Goal: Task Accomplishment & Management: Manage account settings

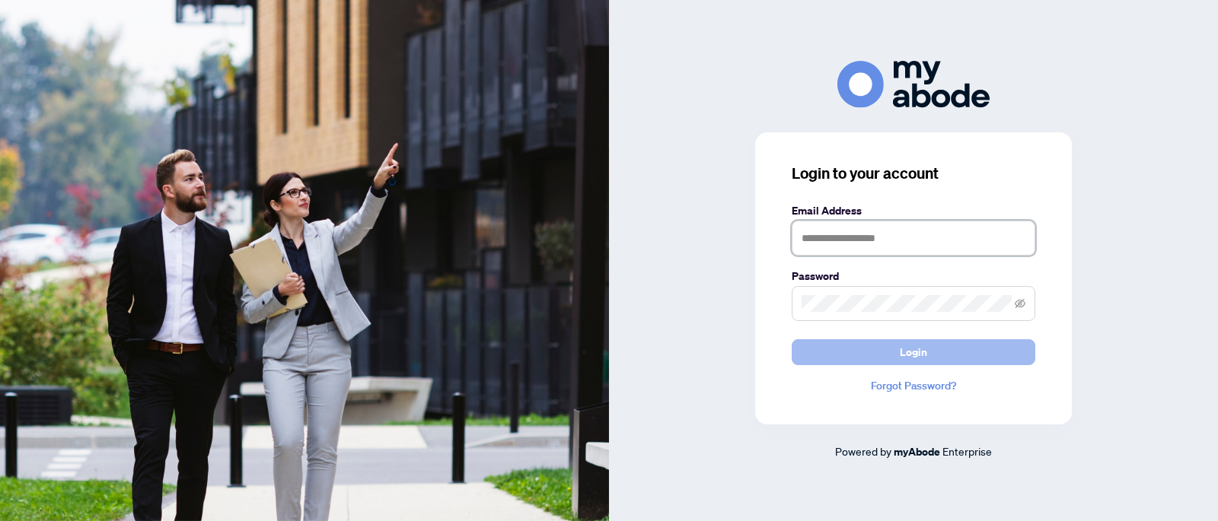
type input "**********"
click at [907, 340] on span "Login" at bounding box center [913, 352] width 27 height 24
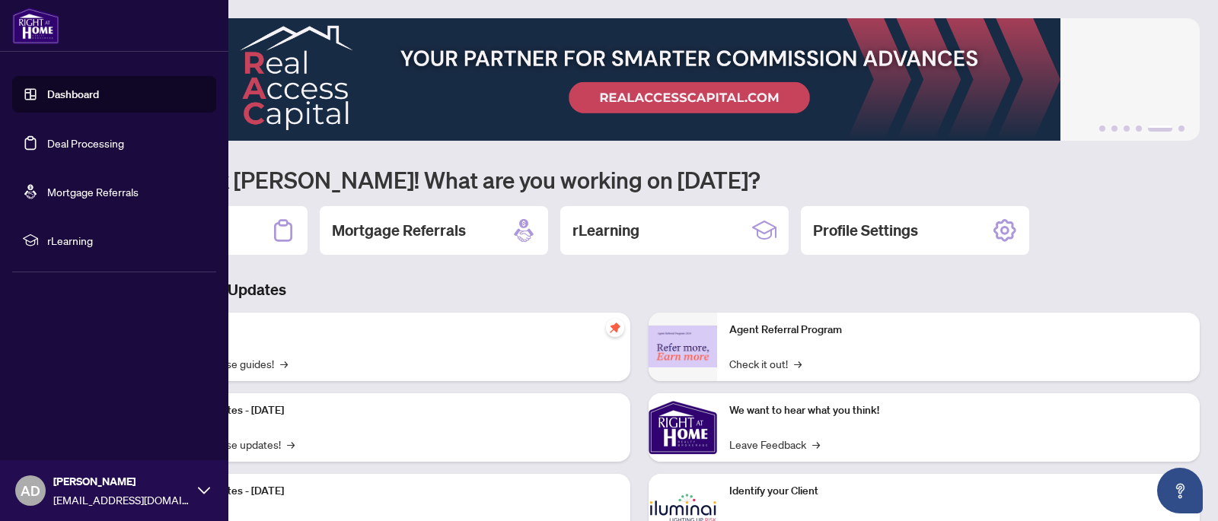
click at [47, 145] on link "Deal Processing" at bounding box center [85, 143] width 77 height 14
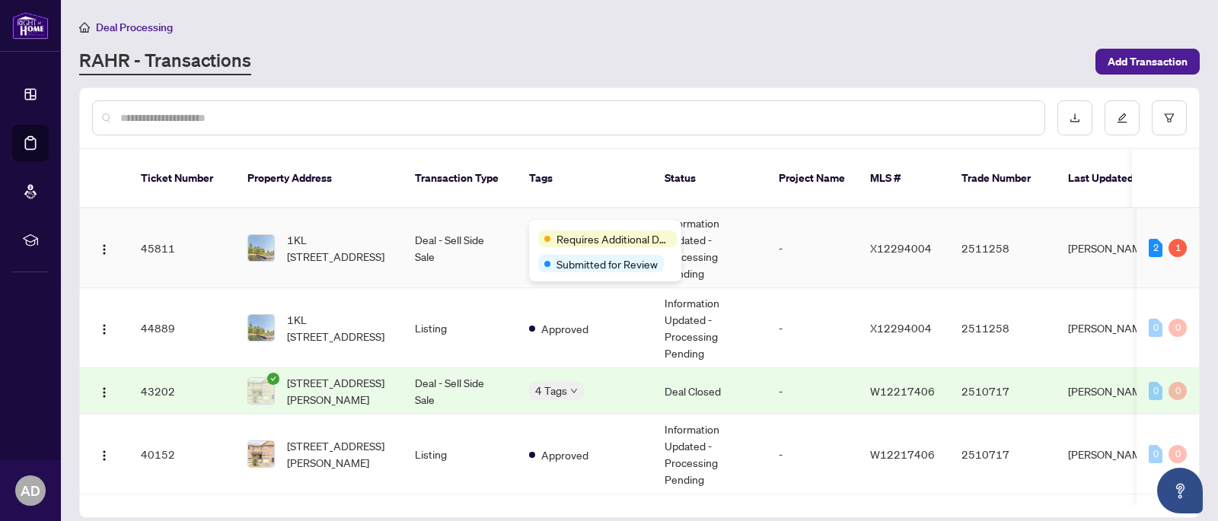
click at [556, 229] on div "Requires Additional Docs Submitted for Review" at bounding box center [605, 251] width 152 height 62
click at [572, 234] on span "Requires Additional Docs" at bounding box center [613, 239] width 114 height 17
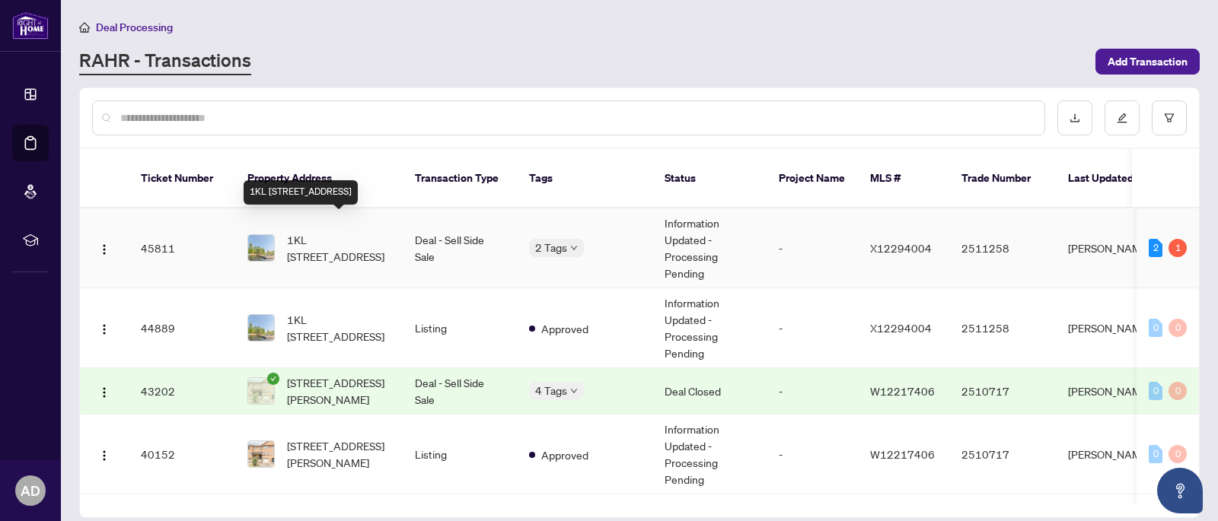
click at [320, 231] on span "1KL [STREET_ADDRESS]" at bounding box center [339, 247] width 104 height 33
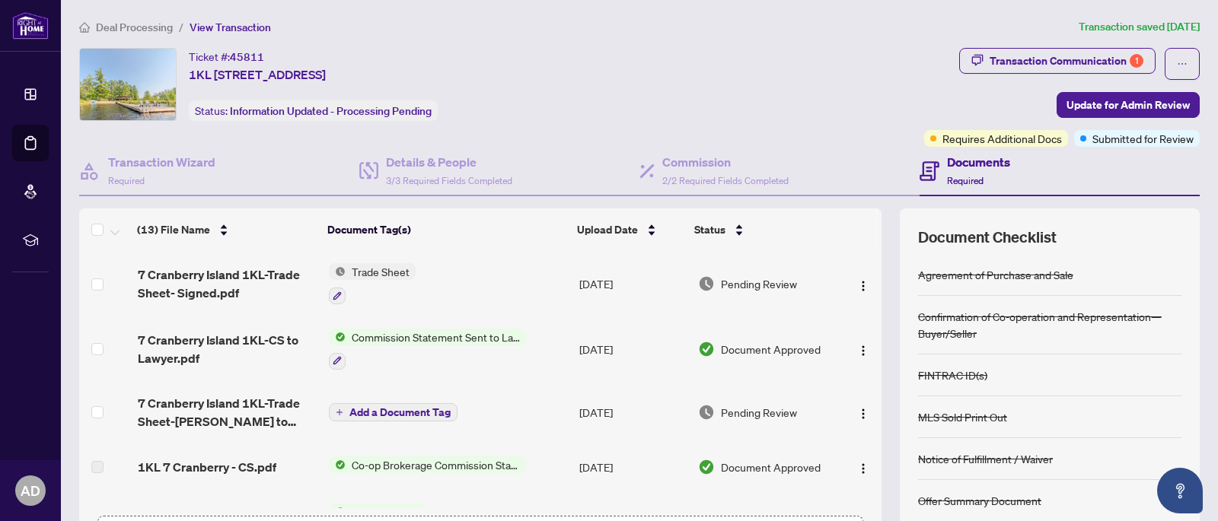
click at [391, 272] on span "Trade Sheet" at bounding box center [381, 271] width 70 height 17
click at [1087, 48] on button "Transaction Communication 1" at bounding box center [1057, 61] width 196 height 26
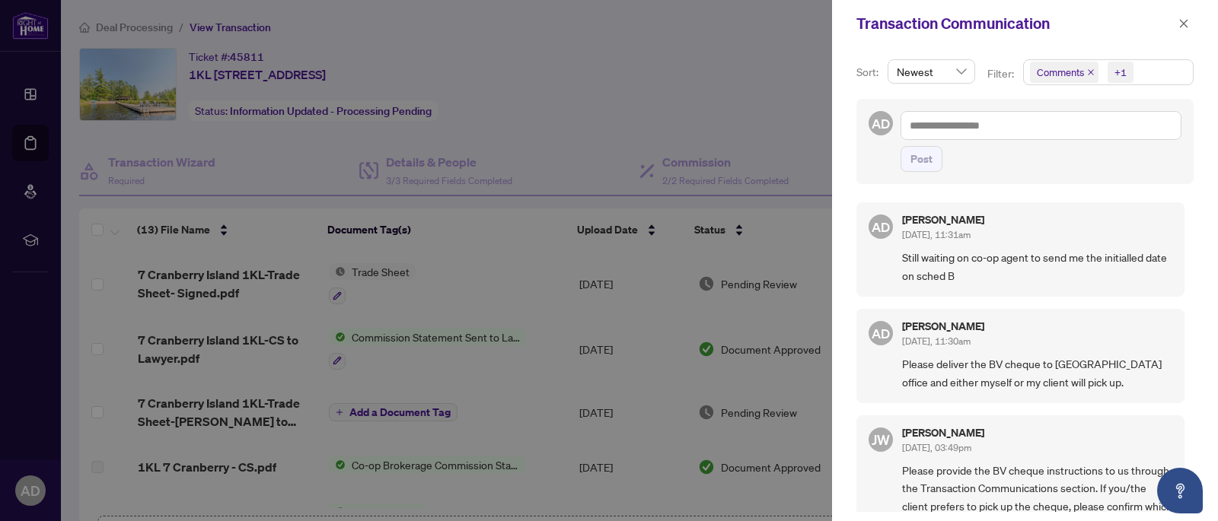
click at [435, 365] on div at bounding box center [609, 260] width 1218 height 521
click at [1182, 22] on icon "close" at bounding box center [1184, 23] width 8 height 8
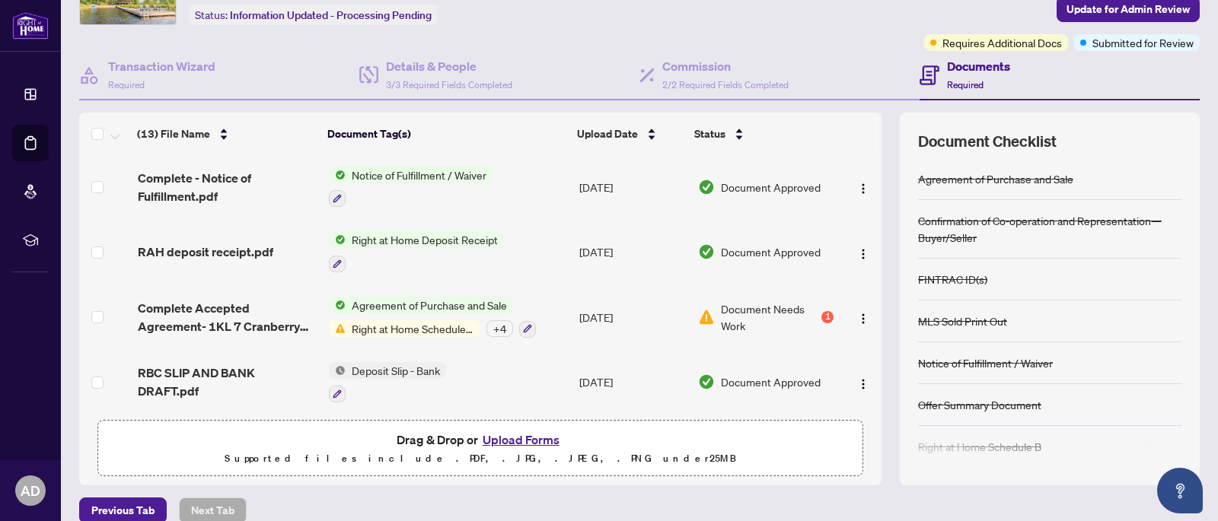
scroll to position [115, 0]
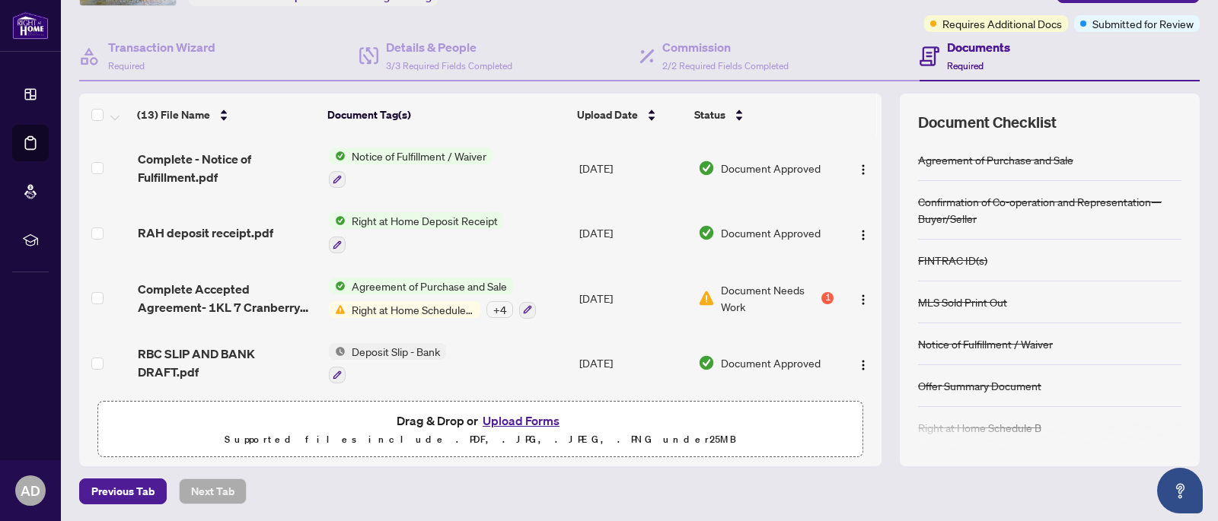
click at [517, 422] on button "Upload Forms" at bounding box center [521, 421] width 86 height 20
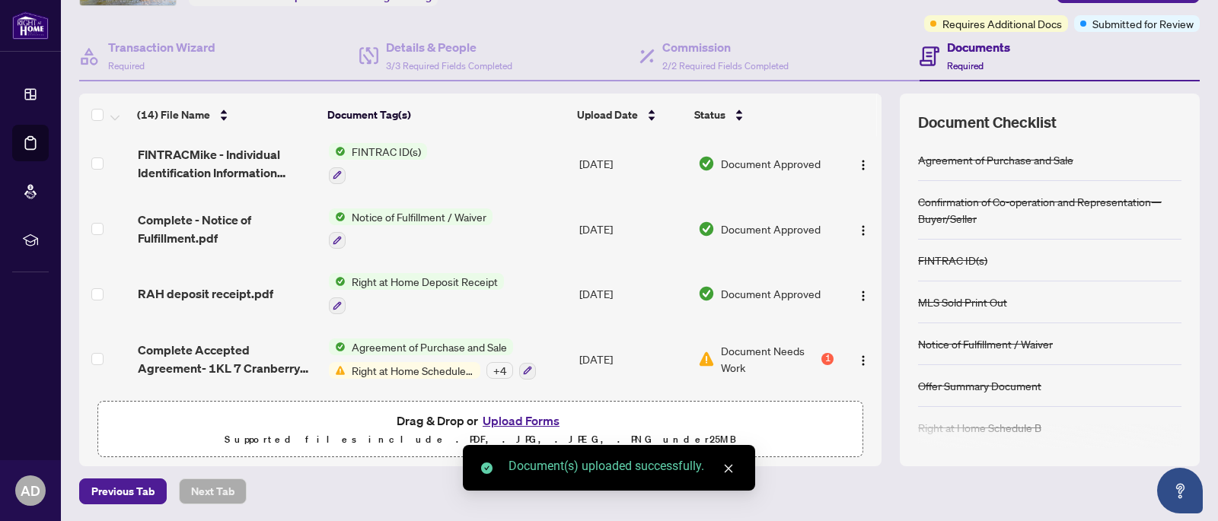
click at [728, 466] on icon "close" at bounding box center [728, 469] width 11 height 11
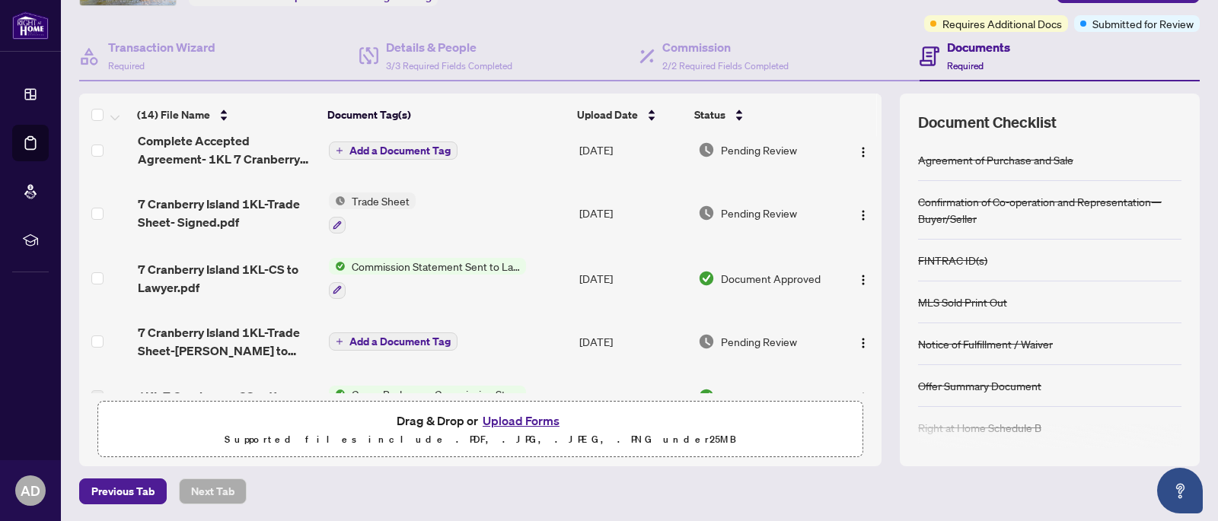
scroll to position [0, 0]
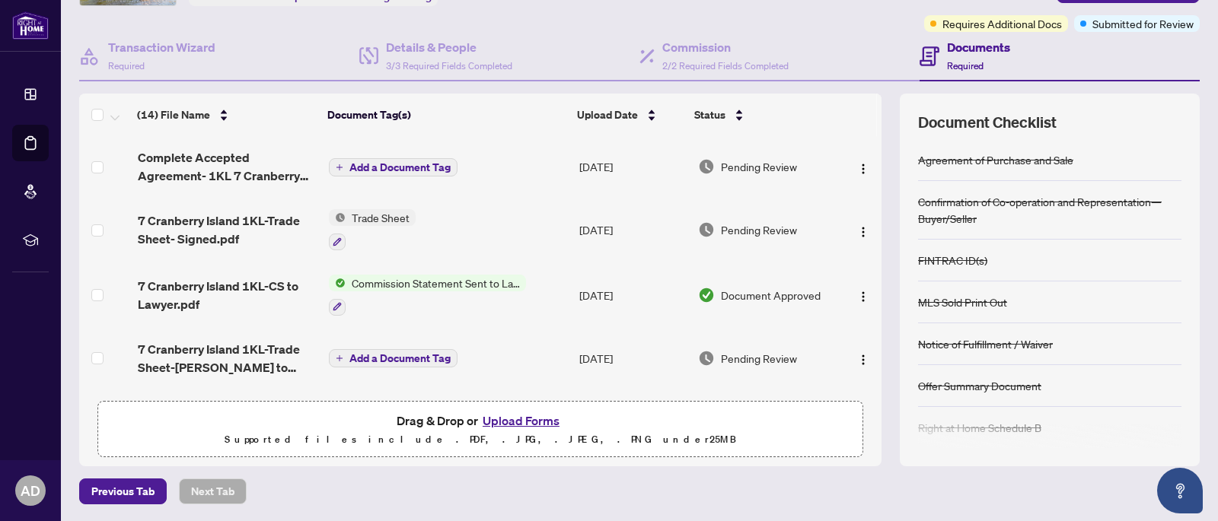
click at [406, 163] on span "Add a Document Tag" at bounding box center [399, 167] width 101 height 11
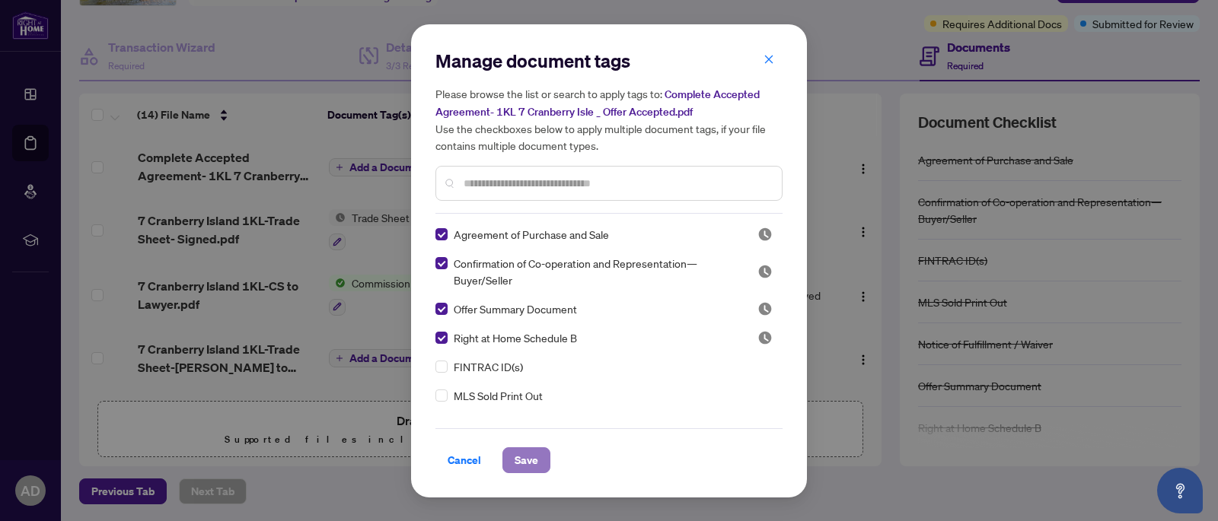
click at [527, 454] on span "Save" at bounding box center [527, 460] width 24 height 24
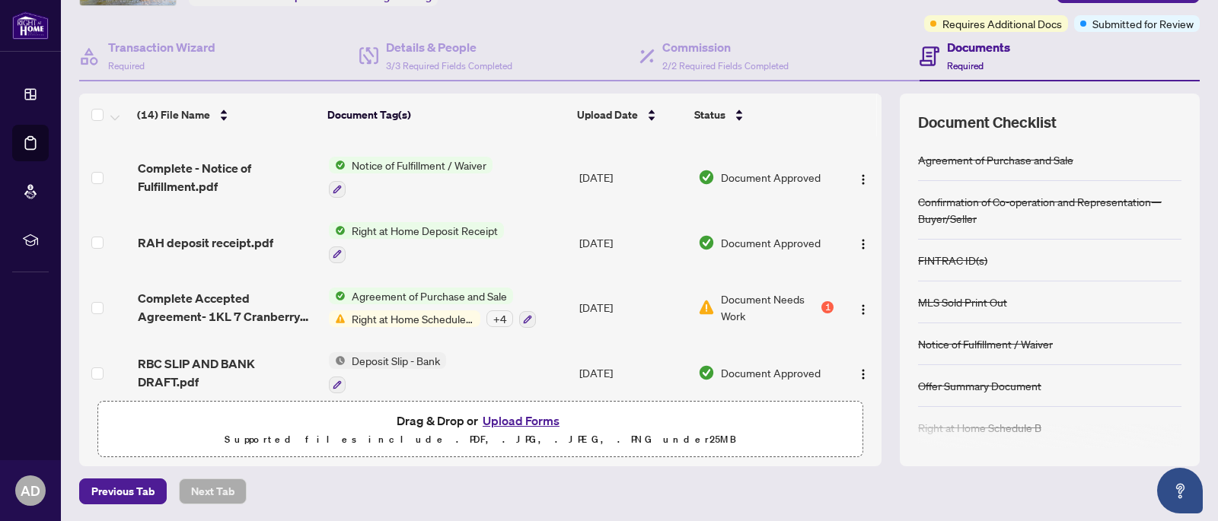
scroll to position [632, 0]
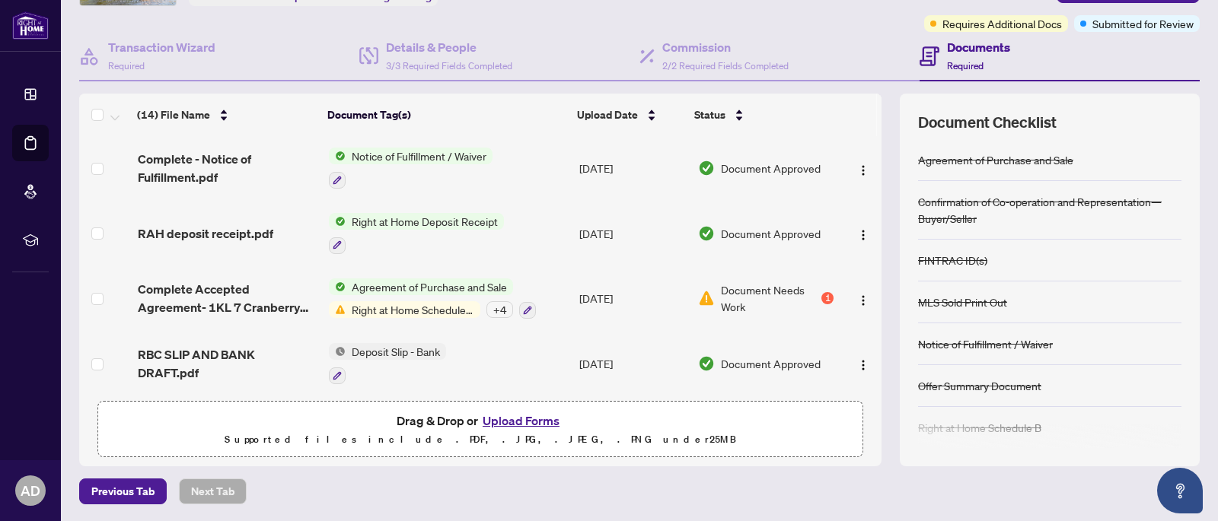
click at [495, 306] on div "+ 4" at bounding box center [499, 309] width 27 height 17
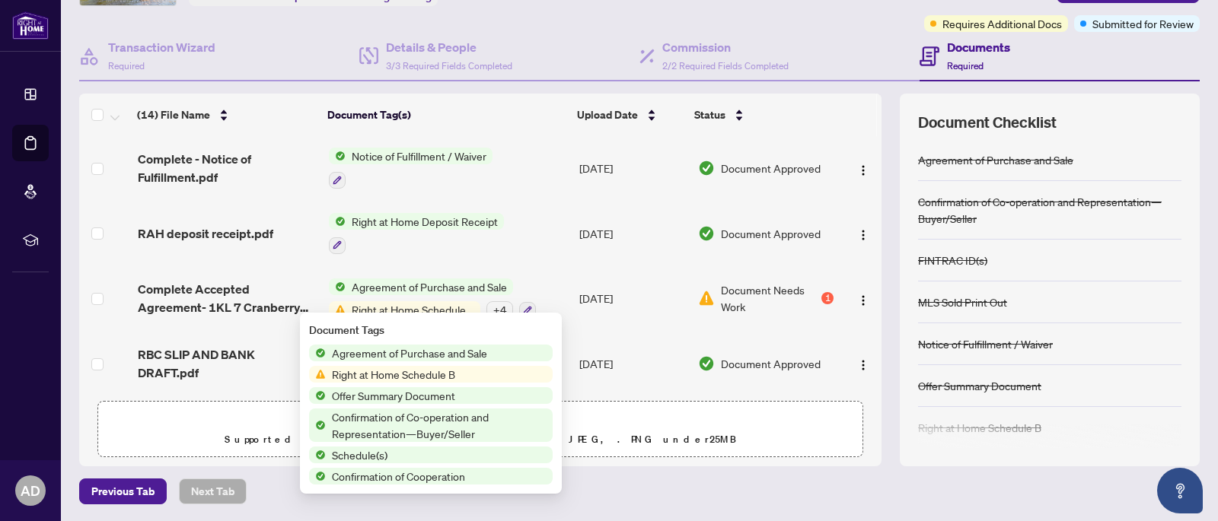
click at [358, 452] on span "Schedule(s)" at bounding box center [360, 455] width 68 height 17
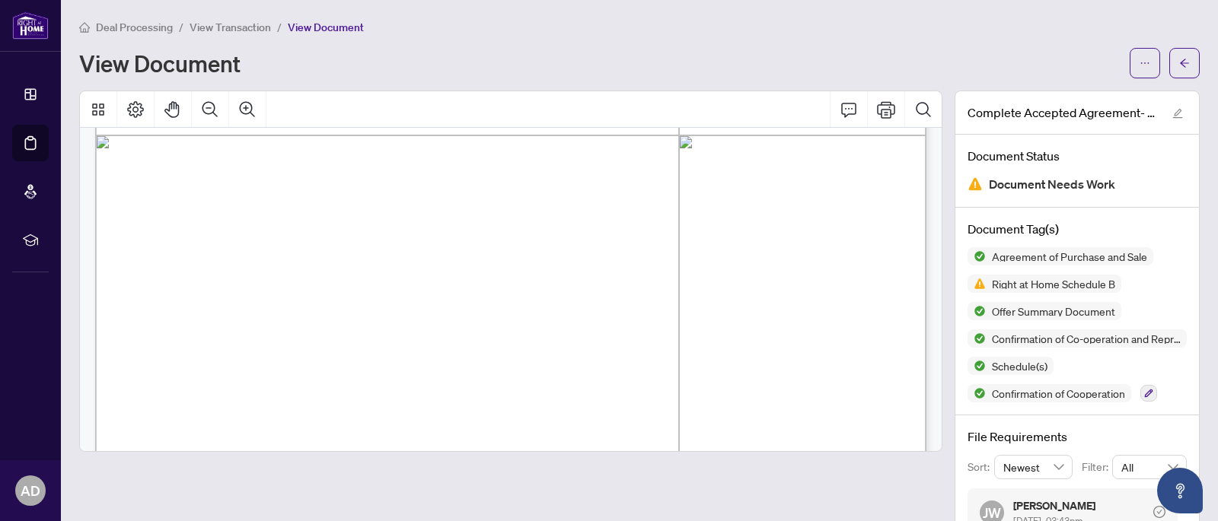
scroll to position [599, 0]
click at [212, 107] on icon "Zoom Out" at bounding box center [210, 109] width 18 height 18
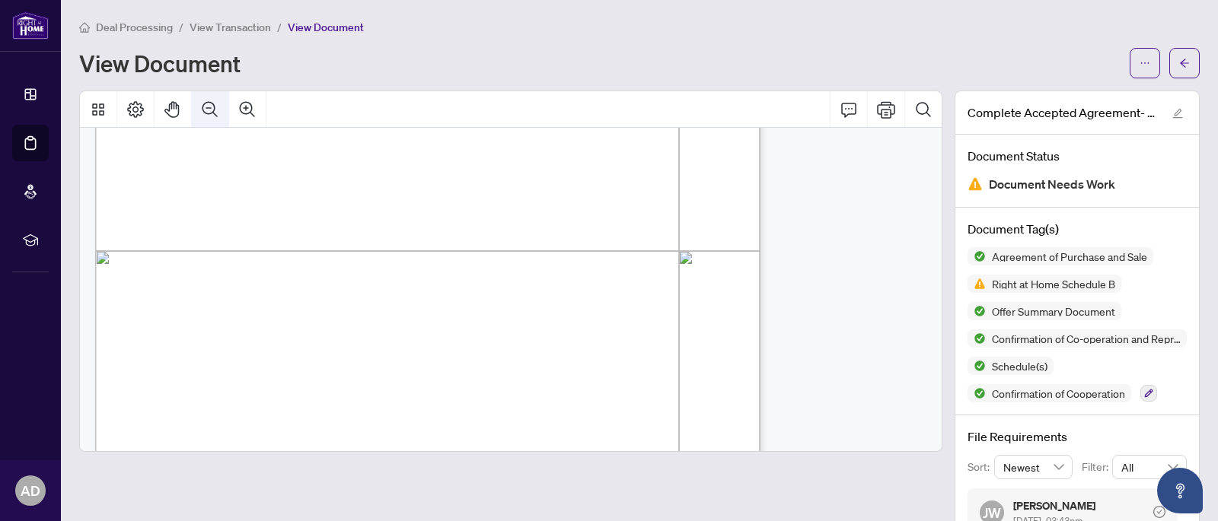
click at [212, 107] on icon "Zoom Out" at bounding box center [210, 109] width 18 height 18
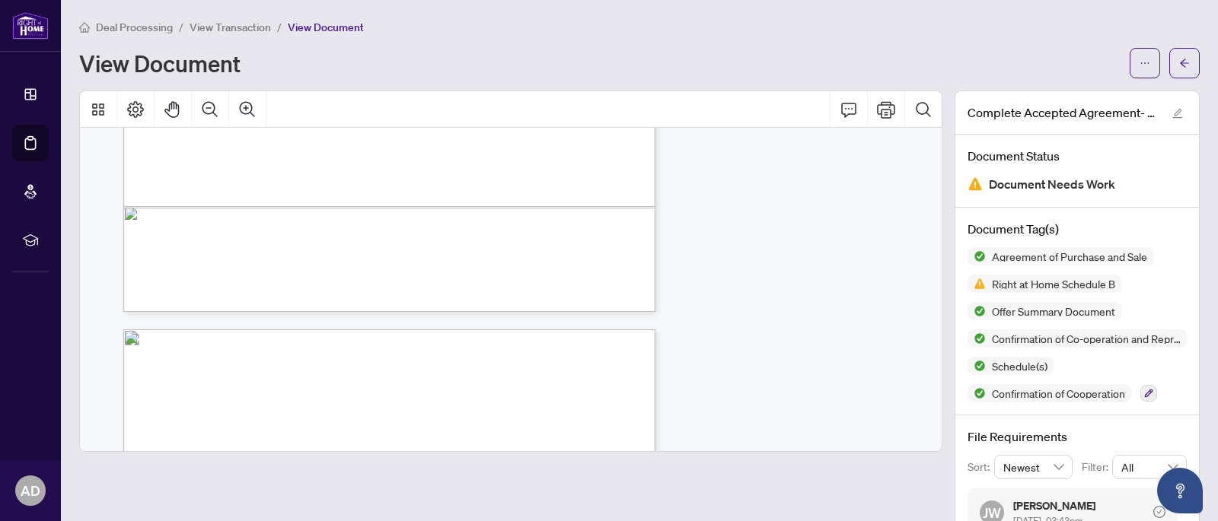
scroll to position [5453, 0]
click at [1189, 67] on icon "arrow-left" at bounding box center [1184, 63] width 11 height 11
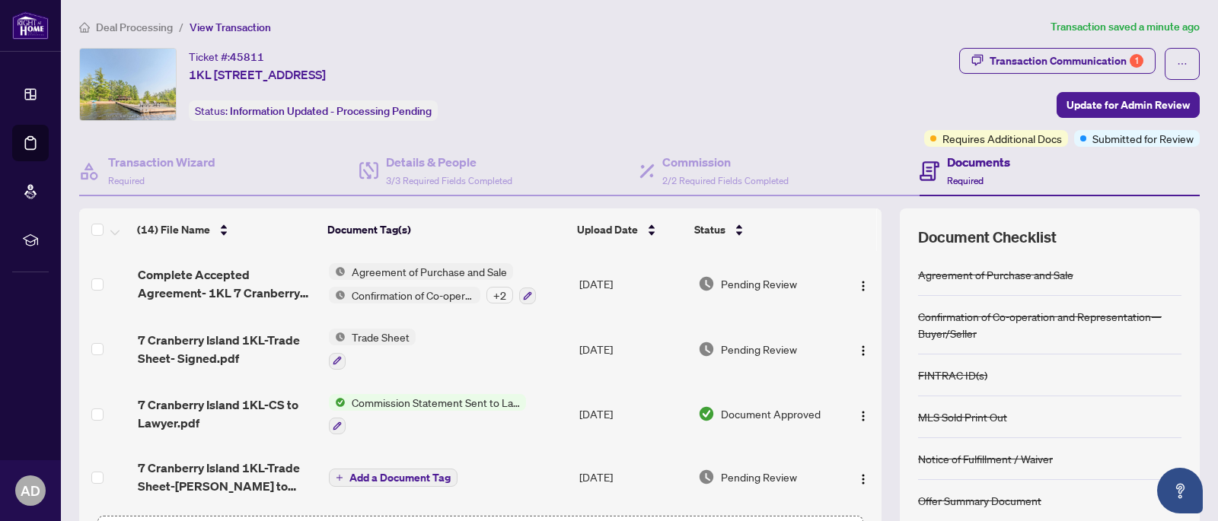
click at [203, 289] on span "Complete Accepted Agreement- 1KL 7 Cranberry Isle _ Offer Accepted.pdf" at bounding box center [227, 284] width 179 height 37
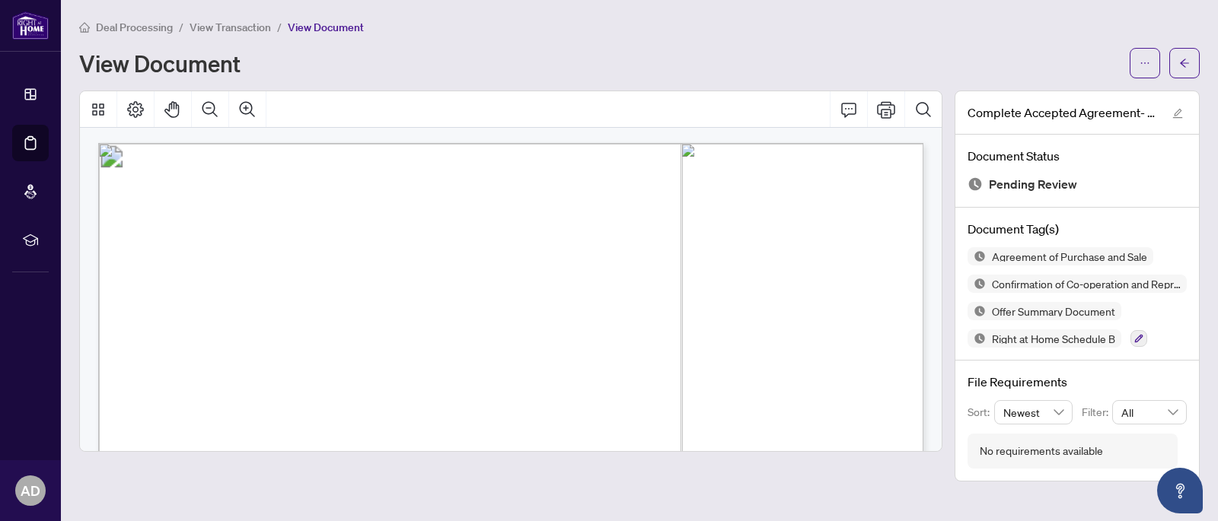
scroll to position [3, 0]
click at [206, 107] on icon "Zoom Out" at bounding box center [209, 108] width 15 height 15
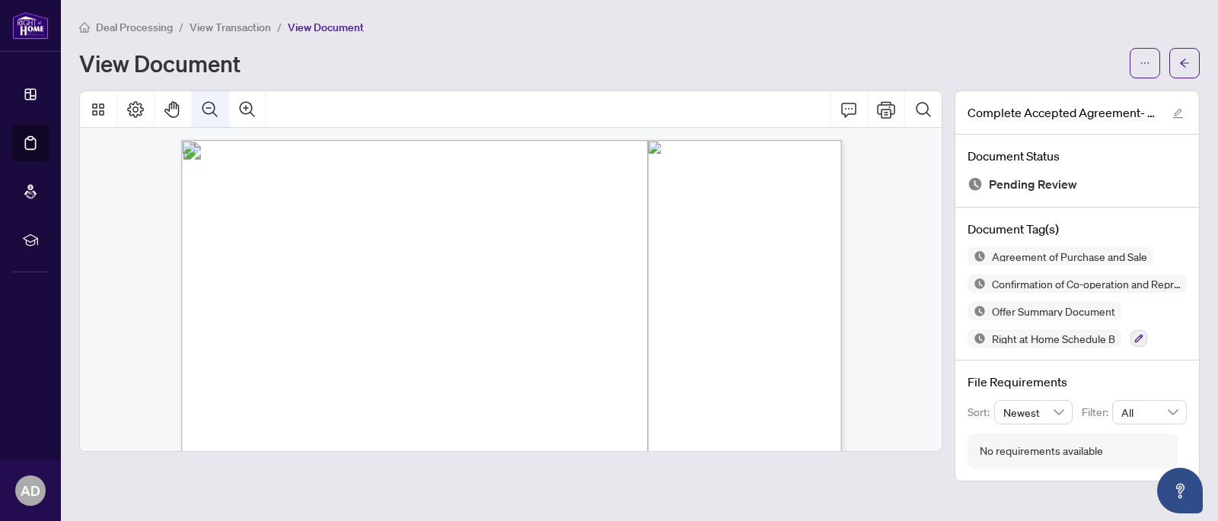
scroll to position [0, 0]
click at [209, 110] on icon "Zoom Out" at bounding box center [210, 109] width 18 height 18
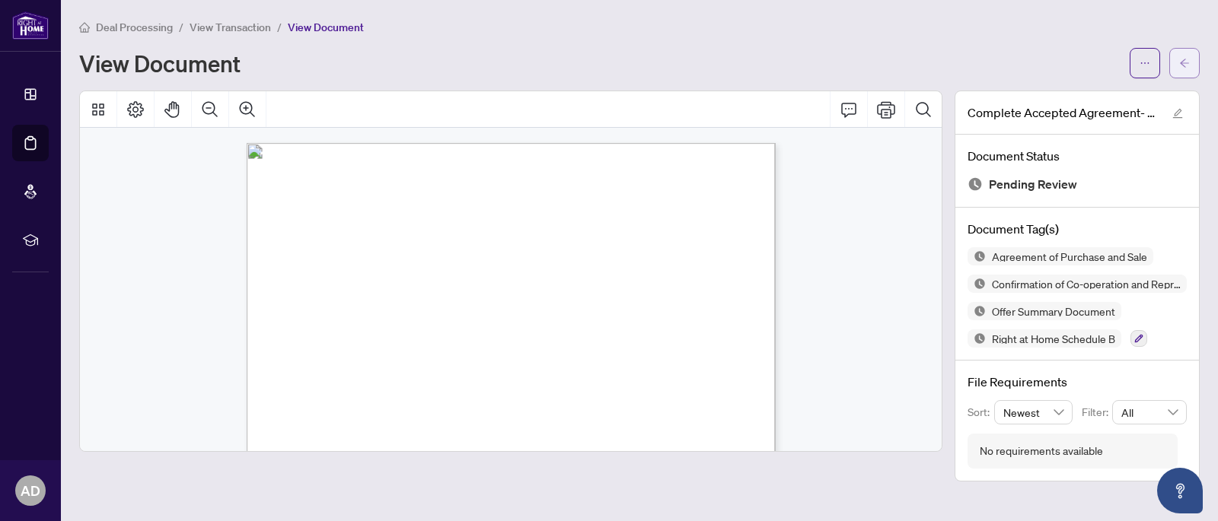
click at [1188, 67] on icon "arrow-left" at bounding box center [1184, 63] width 11 height 11
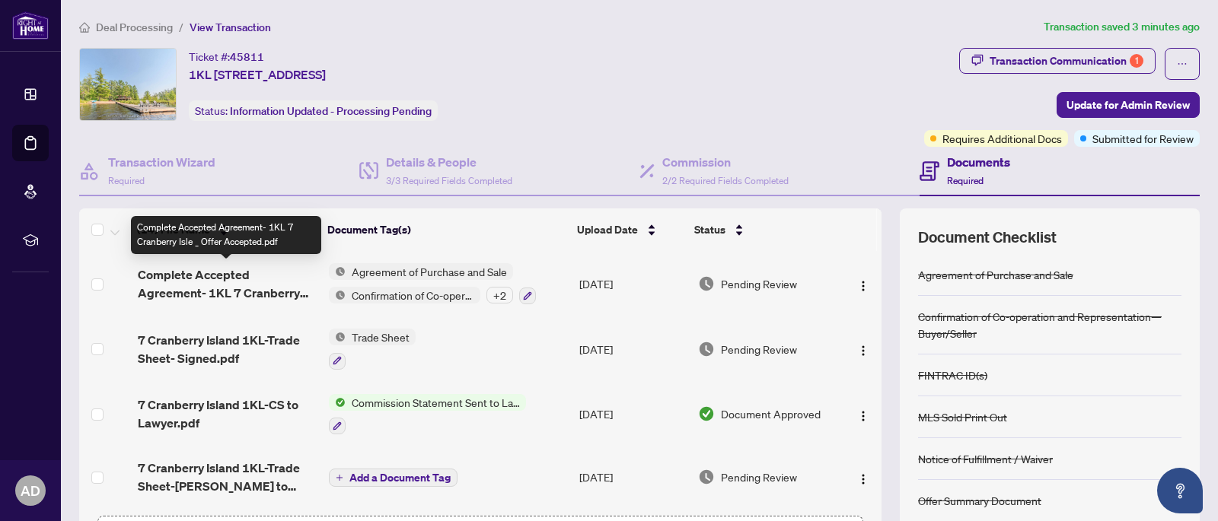
click at [161, 276] on span "Complete Accepted Agreement- 1KL 7 Cranberry Isle _ Offer Accepted.pdf" at bounding box center [227, 284] width 179 height 37
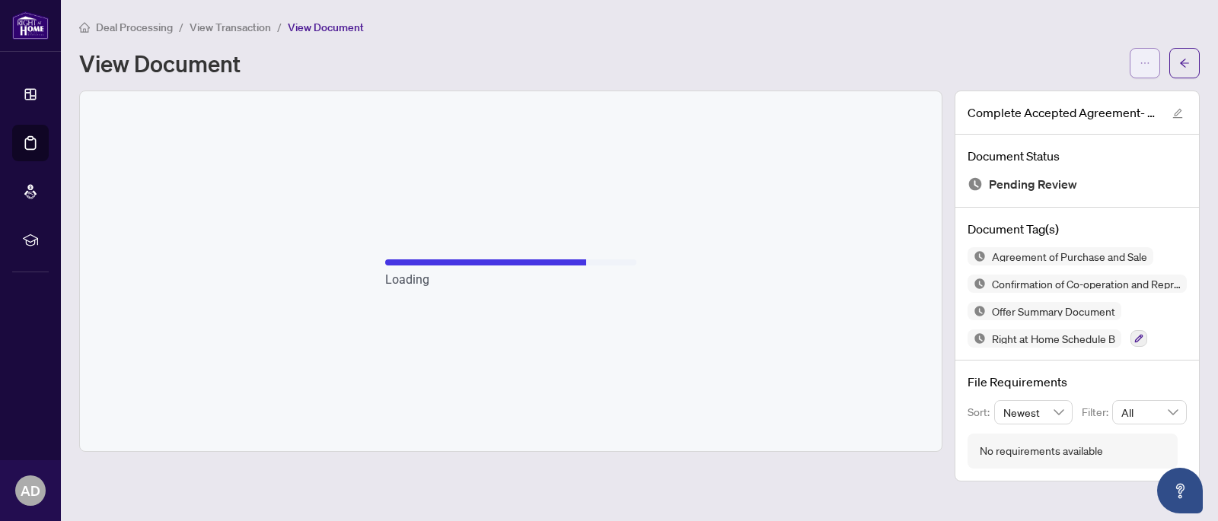
click at [1148, 60] on icon "ellipsis" at bounding box center [1144, 63] width 11 height 11
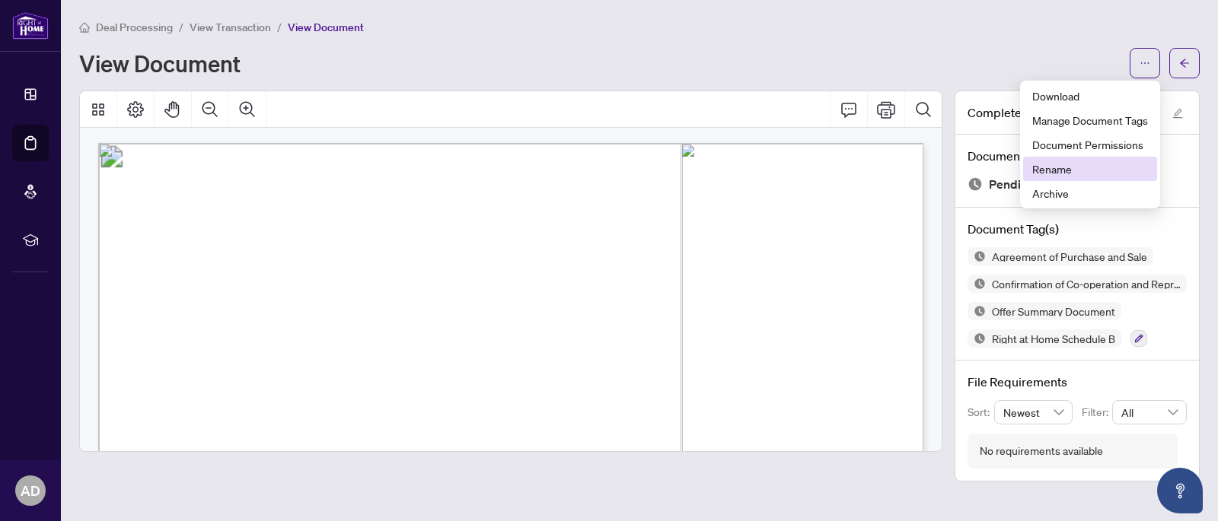
click at [1062, 167] on span "Rename" at bounding box center [1090, 169] width 116 height 17
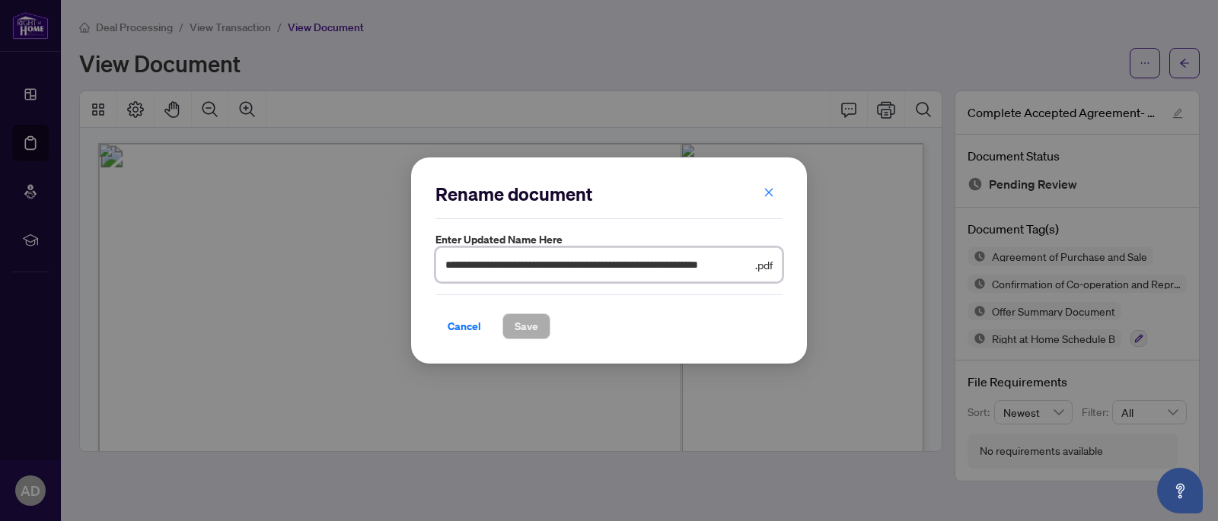
click at [448, 263] on input "**********" at bounding box center [598, 265] width 307 height 17
type input "**********"
click at [534, 328] on span "Save" at bounding box center [527, 326] width 24 height 24
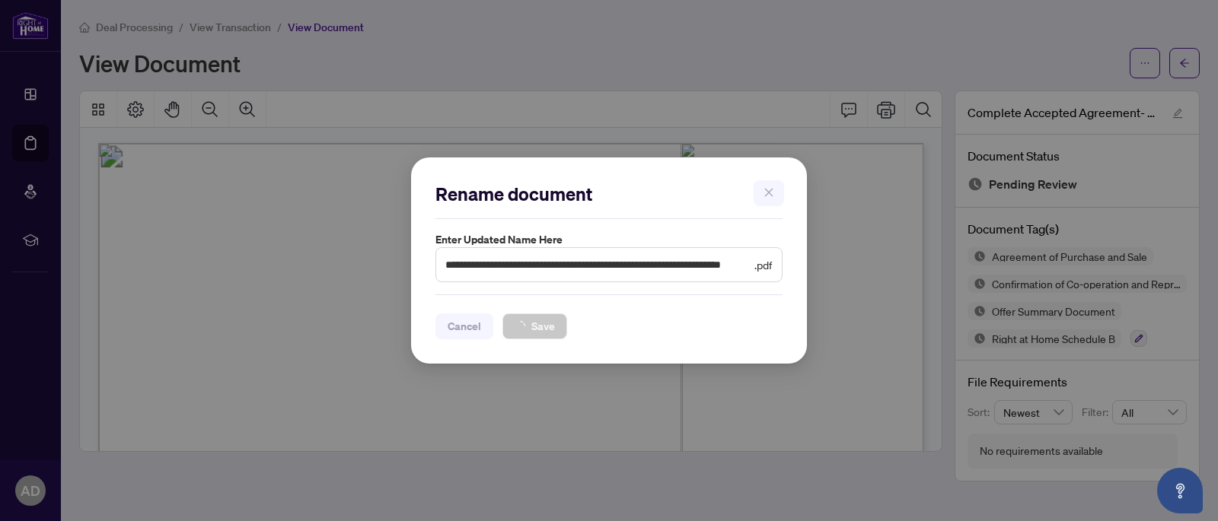
click at [1189, 54] on div "**********" at bounding box center [609, 260] width 1218 height 521
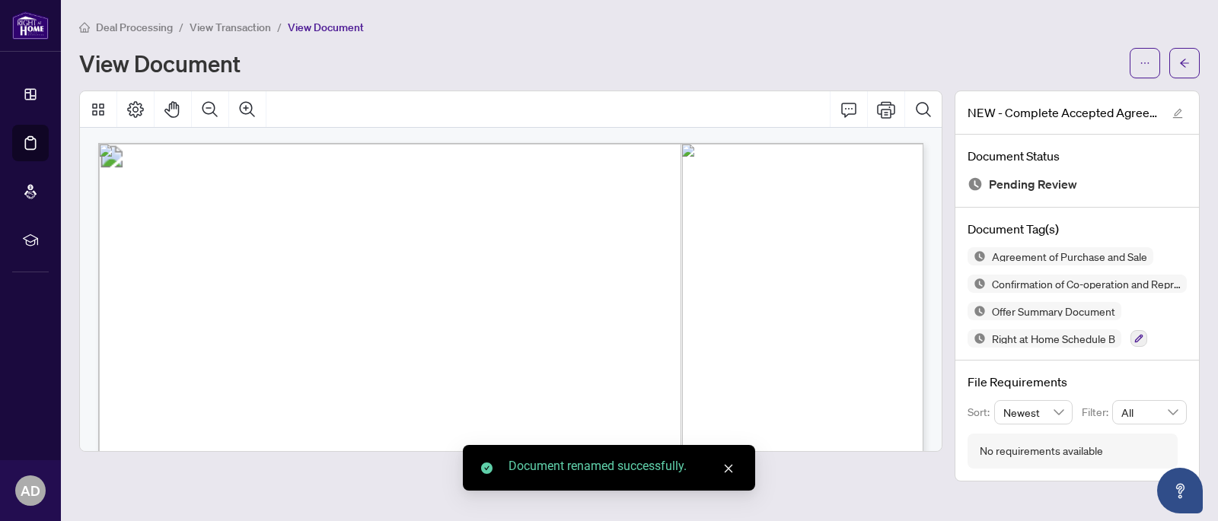
click at [1189, 55] on span "button" at bounding box center [1184, 63] width 11 height 24
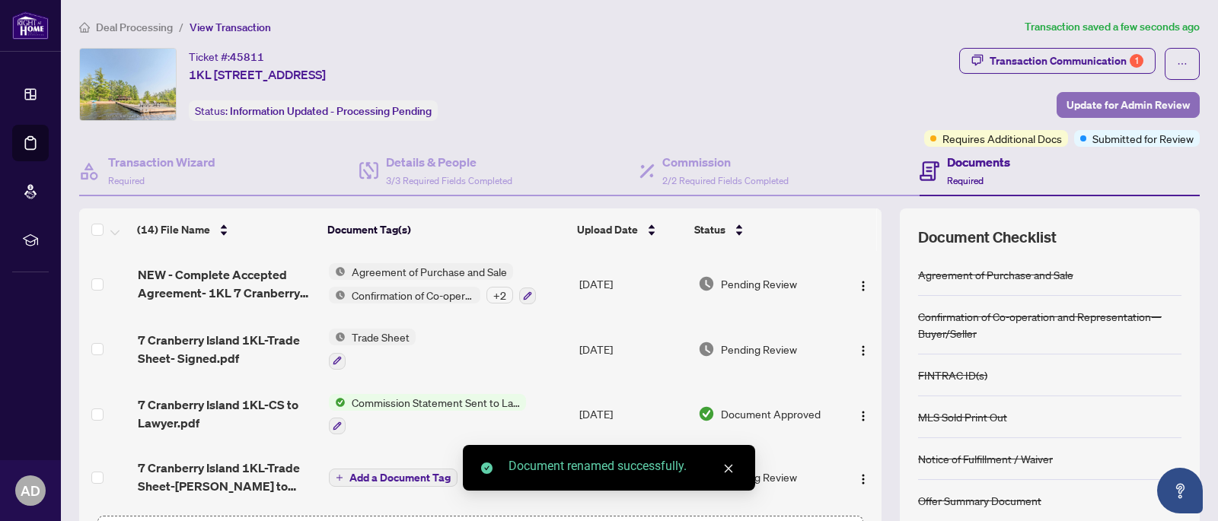
click at [1103, 97] on span "Update for Admin Review" at bounding box center [1127, 105] width 123 height 24
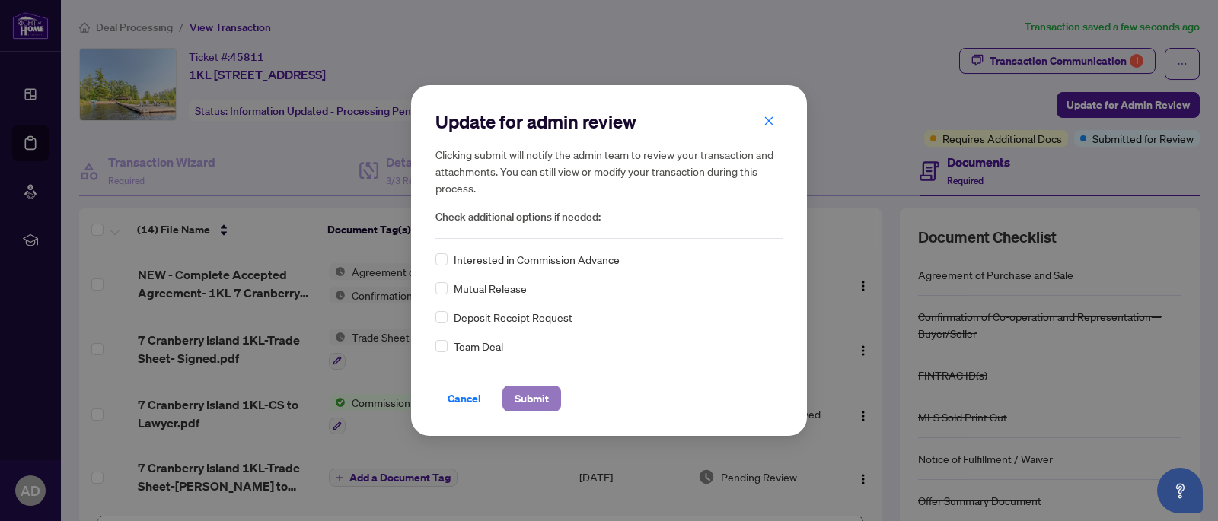
click at [524, 403] on span "Submit" at bounding box center [532, 399] width 34 height 24
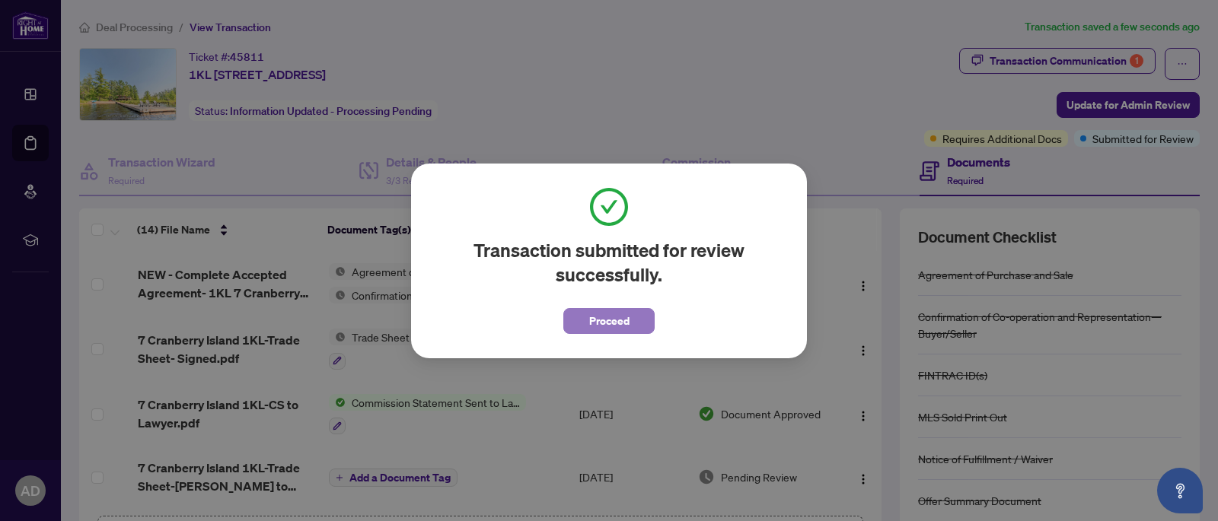
click at [617, 311] on span "Proceed" at bounding box center [609, 321] width 40 height 24
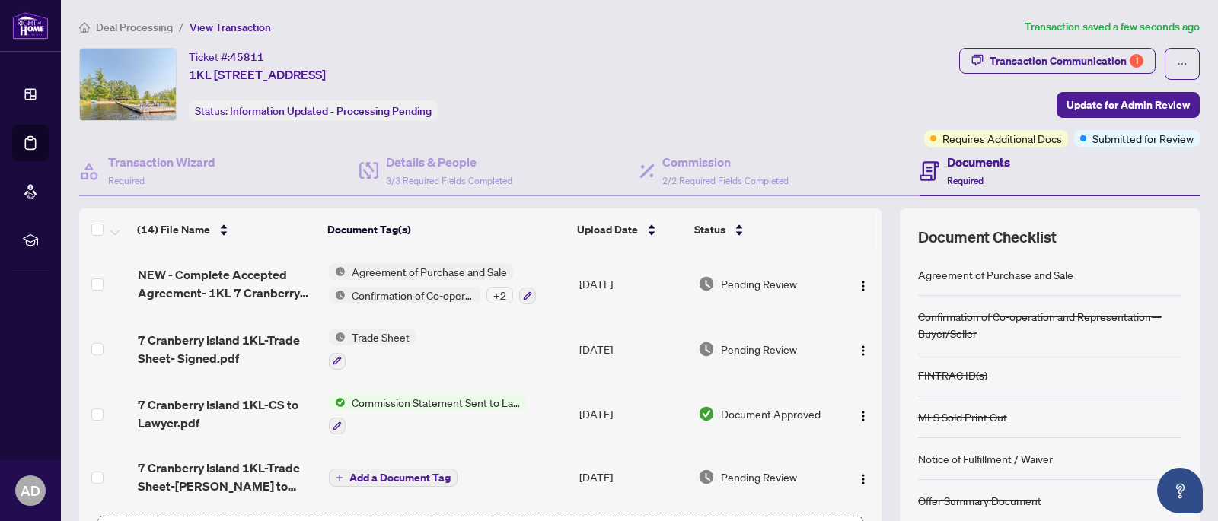
click at [391, 330] on span "Trade Sheet" at bounding box center [381, 337] width 70 height 17
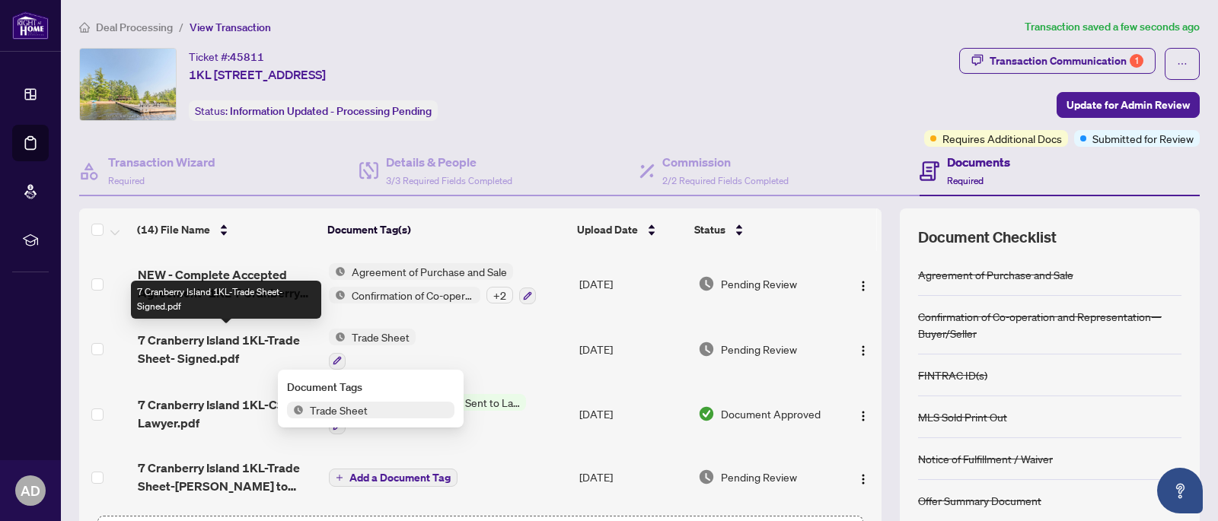
click at [191, 358] on span "7 Cranberry Island 1KL-Trade Sheet- Signed.pdf" at bounding box center [227, 349] width 179 height 37
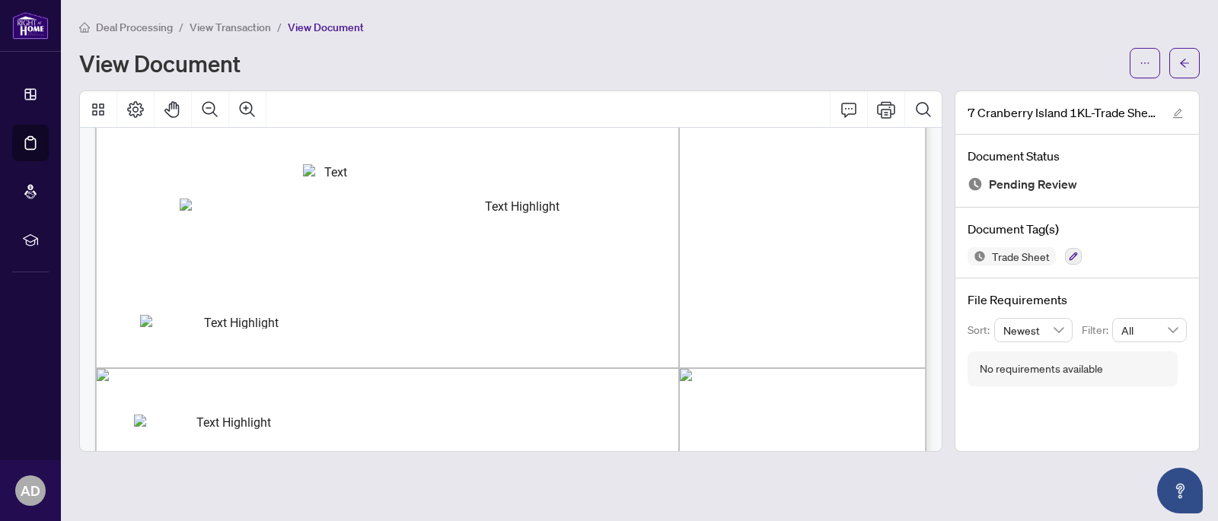
scroll to position [304, 0]
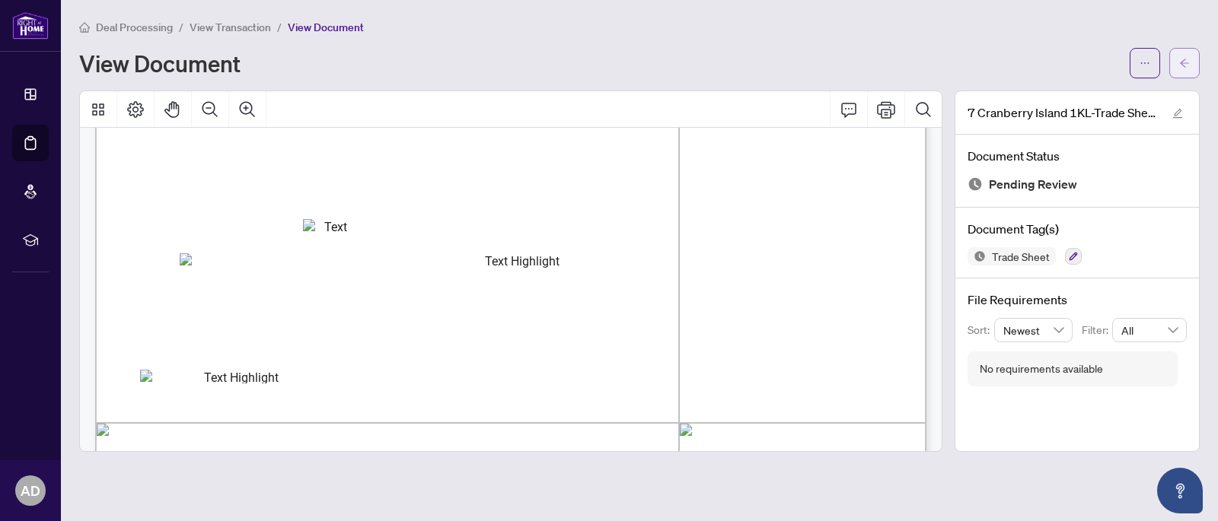
click at [1183, 72] on span "button" at bounding box center [1184, 63] width 11 height 24
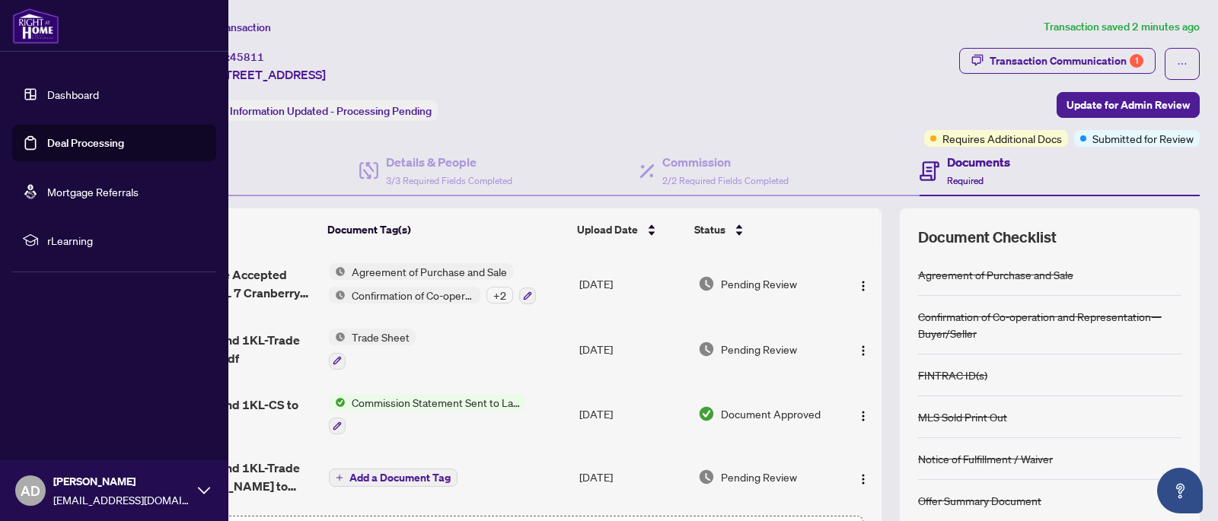
click at [109, 143] on link "Deal Processing" at bounding box center [85, 143] width 77 height 14
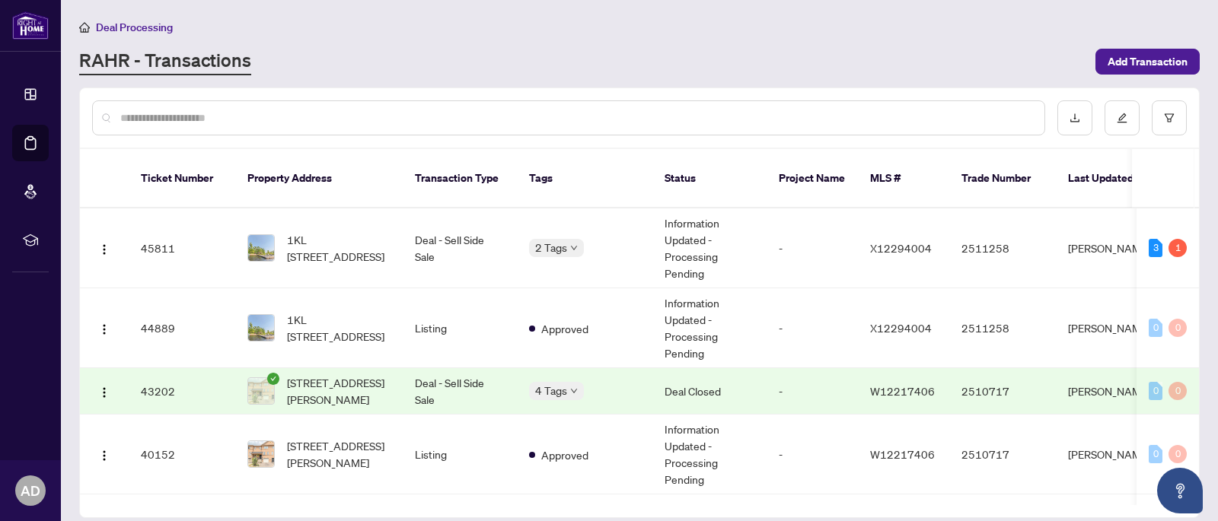
click at [709, 378] on td "Deal Closed" at bounding box center [709, 391] width 114 height 46
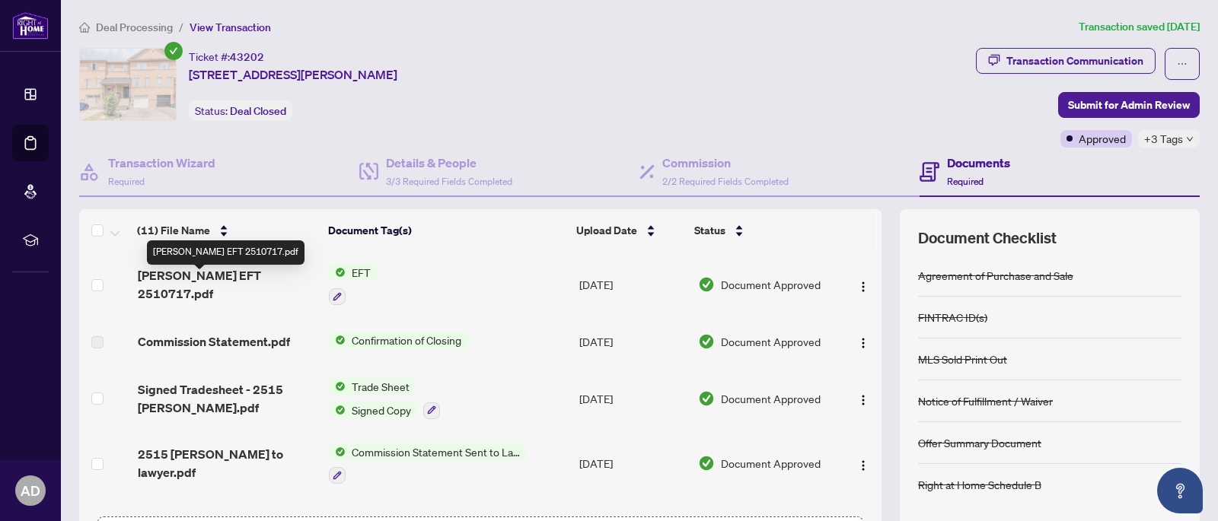
click at [186, 279] on span "[PERSON_NAME] EFT 2510717.pdf" at bounding box center [227, 284] width 179 height 37
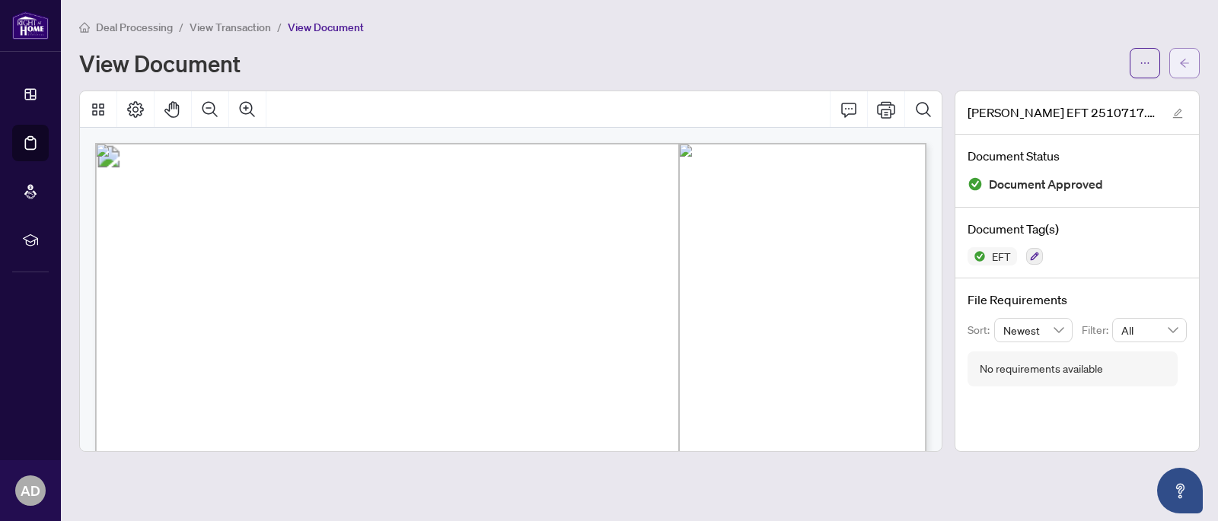
click at [1184, 72] on span "button" at bounding box center [1184, 63] width 11 height 24
